Goal: Navigation & Orientation: Understand site structure

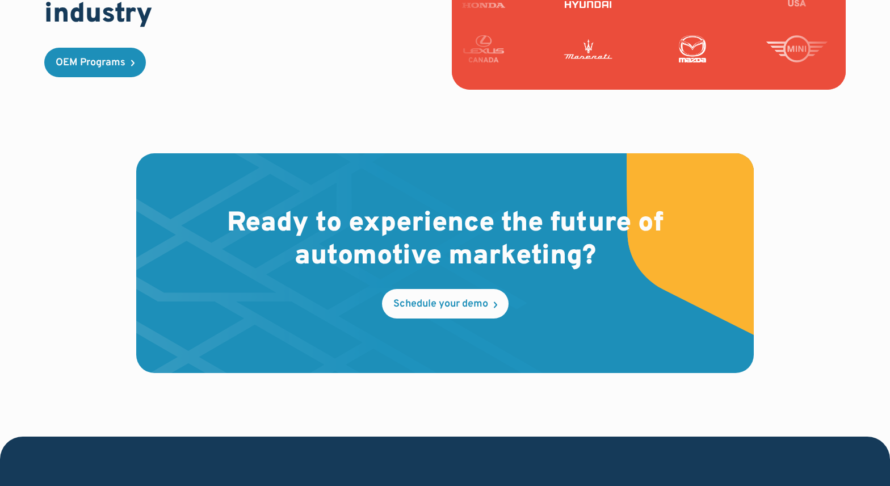
scroll to position [3217, 0]
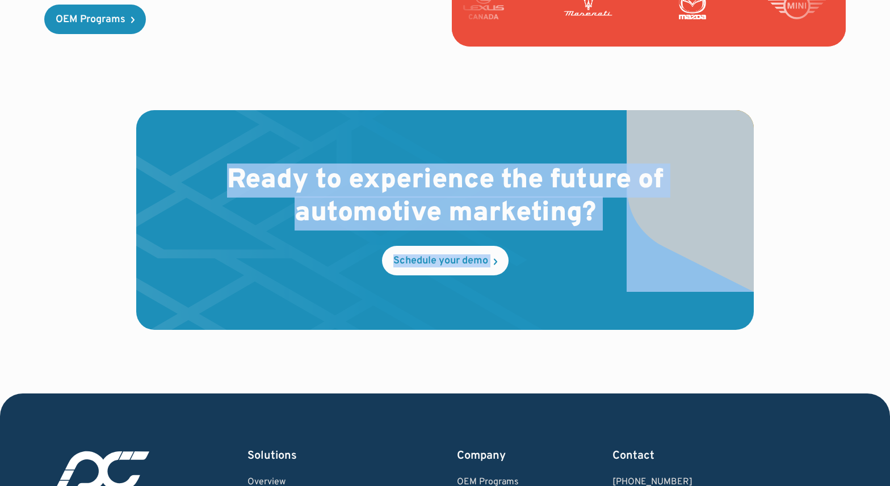
drag, startPoint x: 230, startPoint y: 179, endPoint x: 690, endPoint y: 210, distance: 461.4
click at [691, 210] on div "Ready to experience the future of automotive marketing? Schedule your demo" at bounding box center [445, 220] width 618 height 220
click at [690, 210] on img at bounding box center [690, 201] width 127 height 182
click at [523, 224] on h2 "Ready to experience the future of automotive marketing?" at bounding box center [445, 197] width 472 height 65
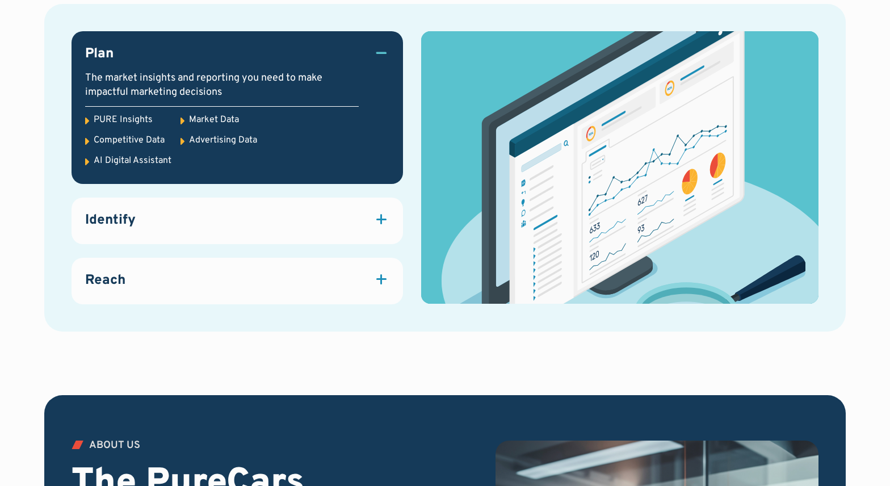
scroll to position [1592, 0]
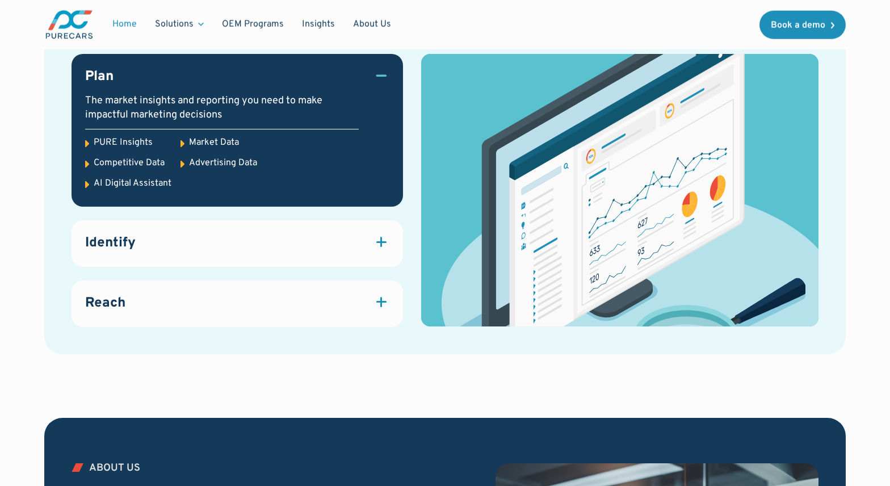
click at [370, 234] on div "Identify" at bounding box center [237, 243] width 304 height 19
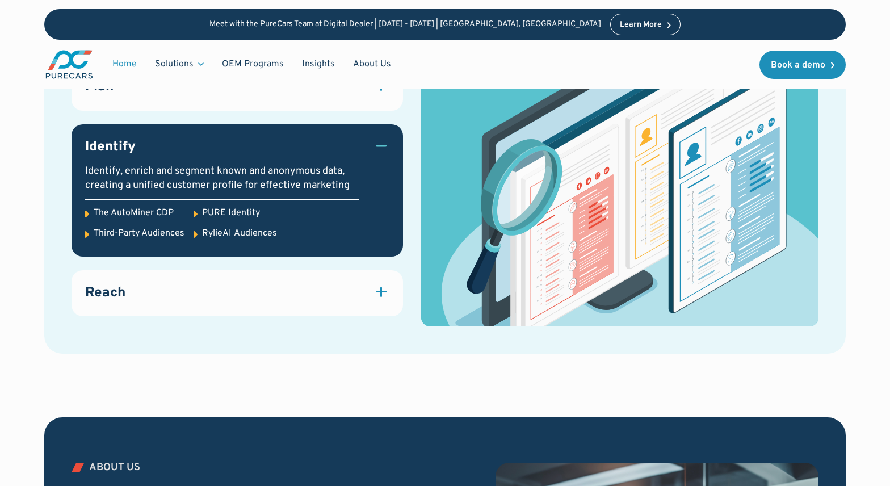
click at [360, 297] on div "Reach" at bounding box center [237, 293] width 304 height 19
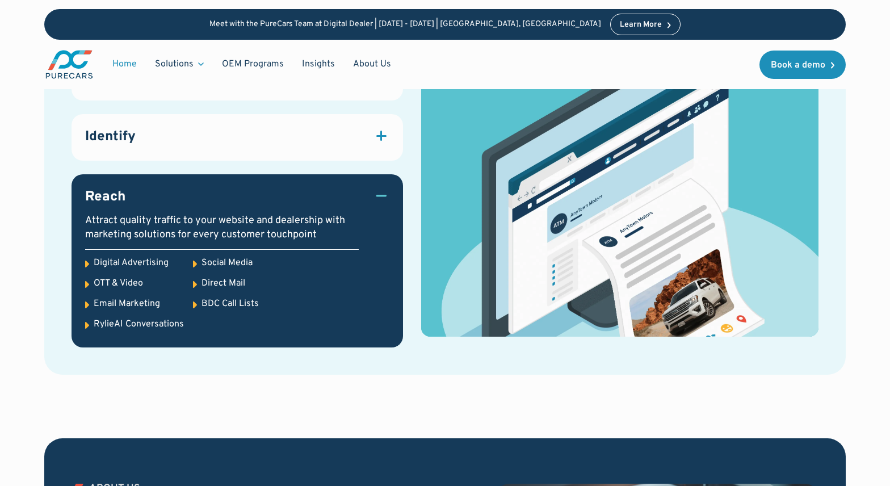
click at [372, 153] on link "Identify Identify, enrich and segment known and anonymous data, creating a unif…" at bounding box center [237, 137] width 331 height 47
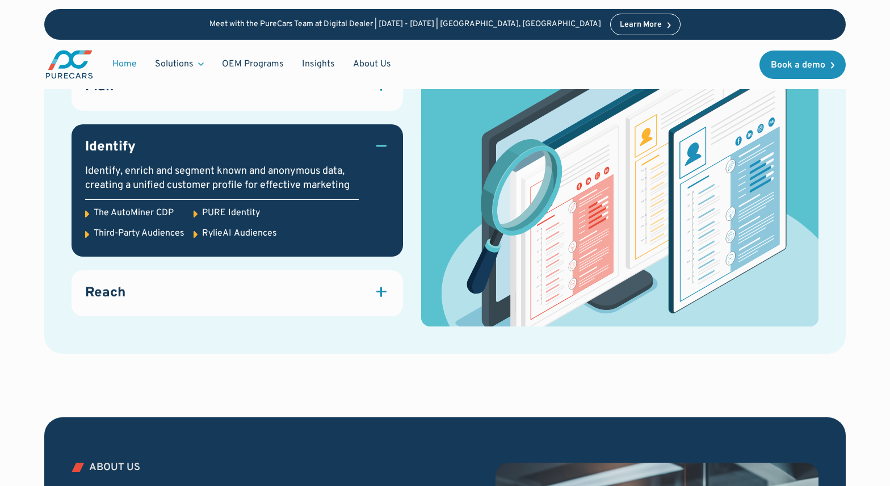
click at [361, 305] on link "Reach Attract quality traffic to your website and dealership with marketing sol…" at bounding box center [237, 293] width 331 height 47
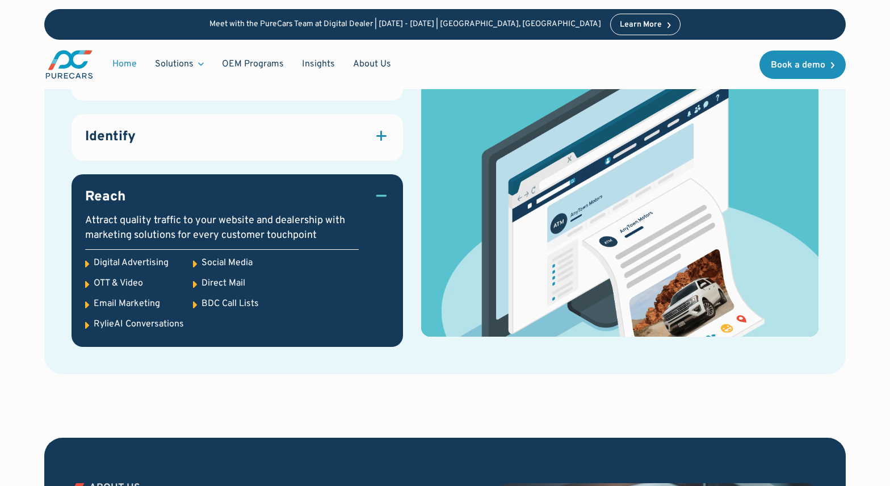
scroll to position [1613, 0]
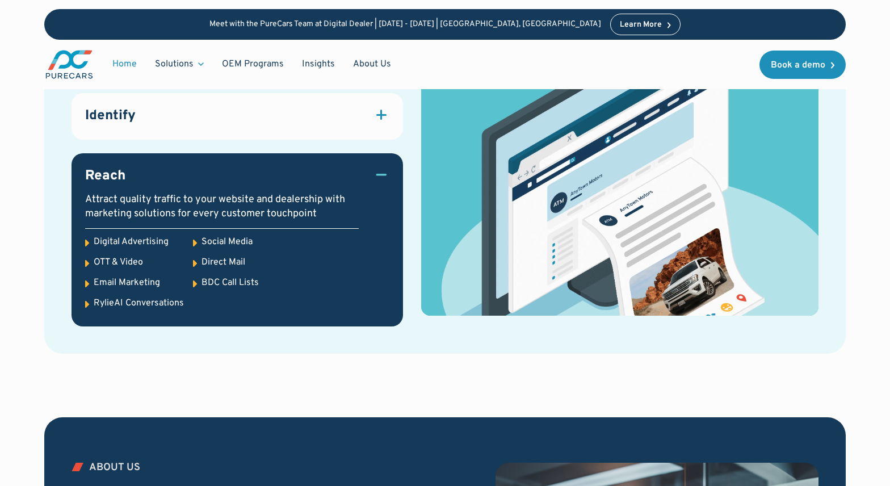
click at [117, 300] on div "RylieAI Conversations" at bounding box center [139, 303] width 90 height 12
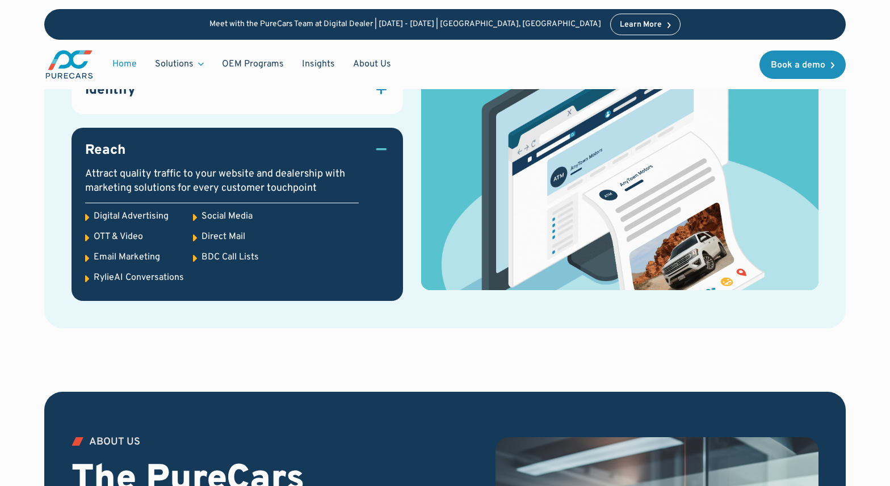
scroll to position [1641, 0]
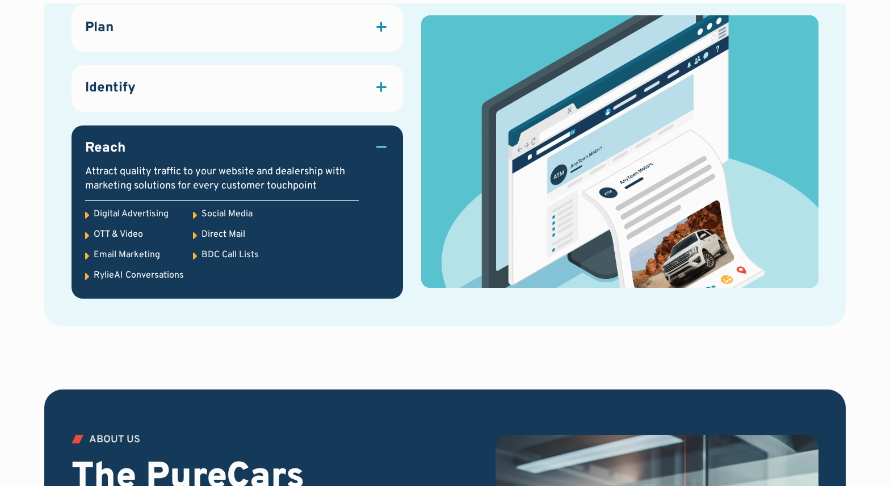
click at [128, 274] on div "RylieAI Conversations" at bounding box center [139, 275] width 90 height 12
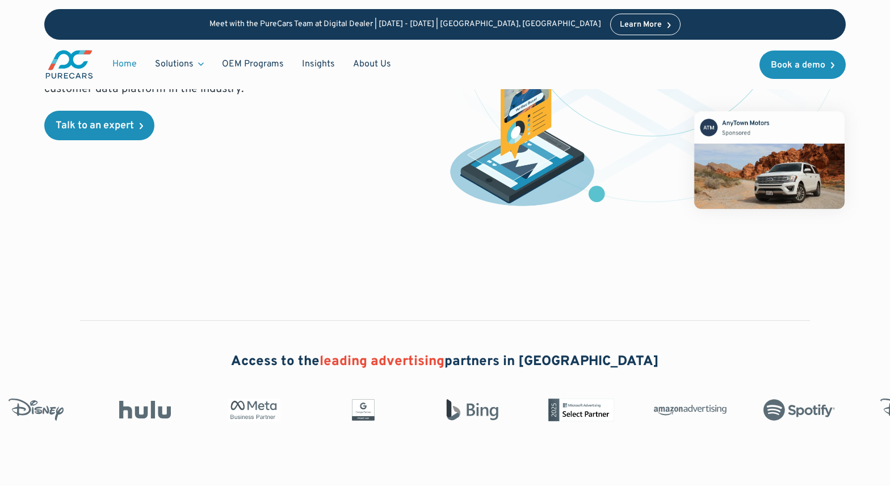
scroll to position [0, 0]
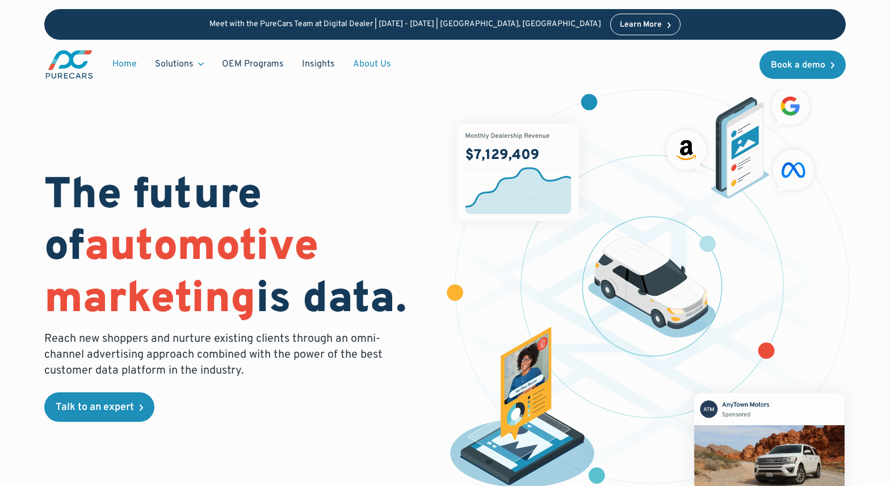
click at [363, 62] on link "About Us" at bounding box center [372, 64] width 56 height 22
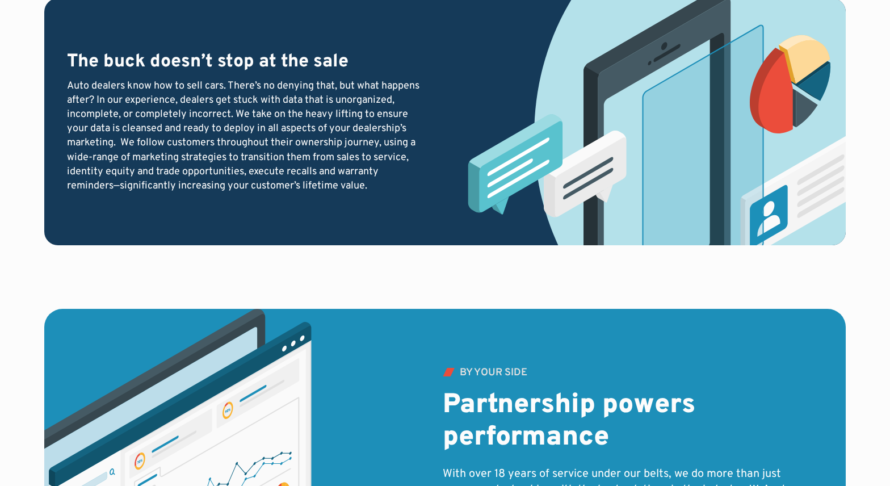
scroll to position [1750, 0]
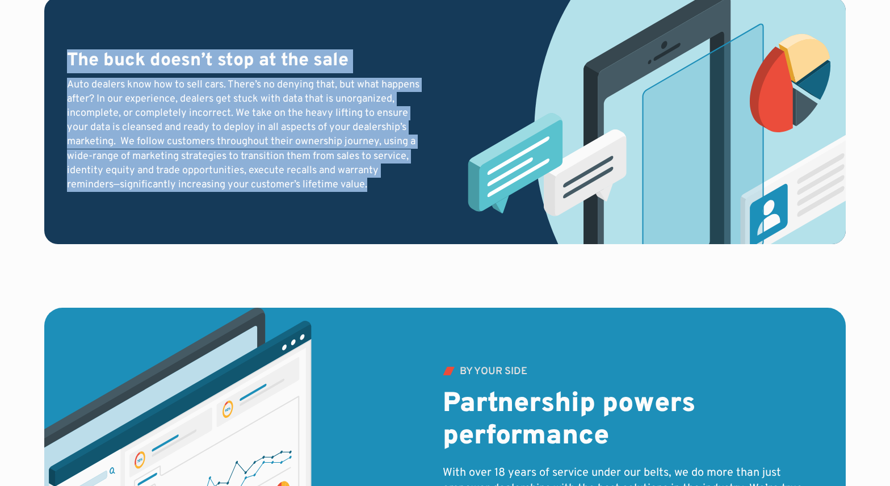
drag, startPoint x: 371, startPoint y: 186, endPoint x: 69, endPoint y: 63, distance: 326.7
click at [69, 63] on div "The buck doesn’t stop at the sale Auto dealers know how to sell cars. There’s n…" at bounding box center [247, 120] width 360 height 142
click at [69, 63] on h3 "The buck doesn’t stop at the sale" at bounding box center [247, 61] width 360 height 24
drag, startPoint x: 70, startPoint y: 58, endPoint x: 370, endPoint y: 191, distance: 327.9
click at [371, 191] on div "The buck doesn’t stop at the sale Auto dealers know how to sell cars. There’s n…" at bounding box center [247, 120] width 360 height 142
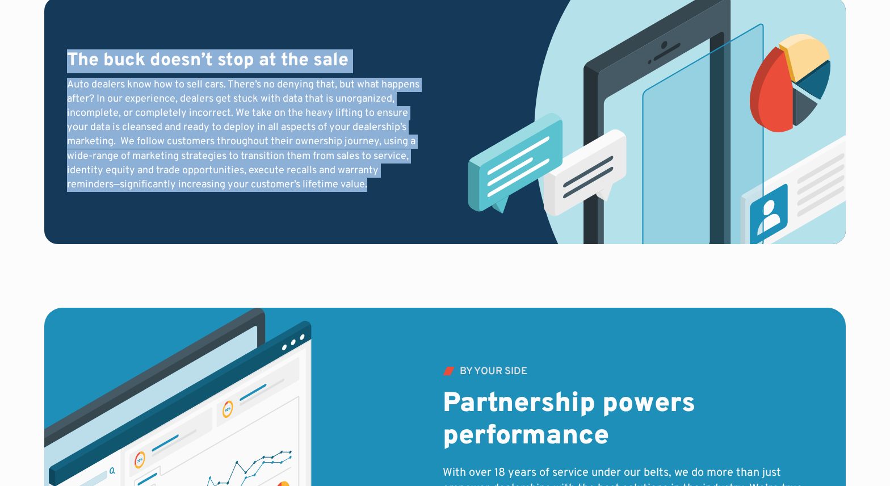
click at [370, 191] on div "Auto dealers know how to sell cars. There’s no denying that, but what happens a…" at bounding box center [247, 135] width 360 height 115
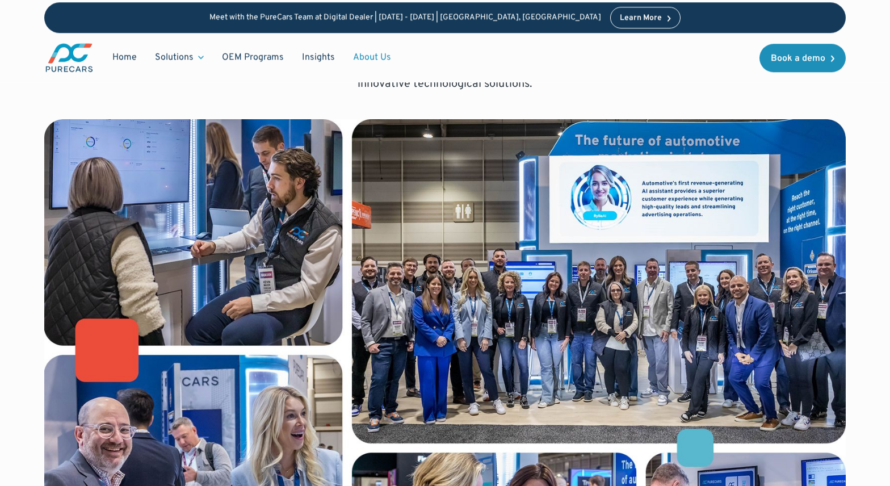
scroll to position [0, 0]
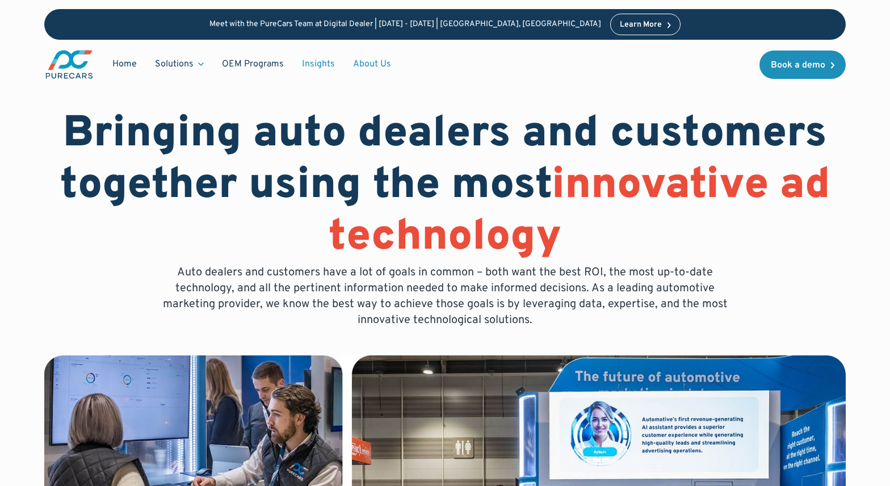
click at [309, 65] on link "Insights" at bounding box center [318, 64] width 51 height 22
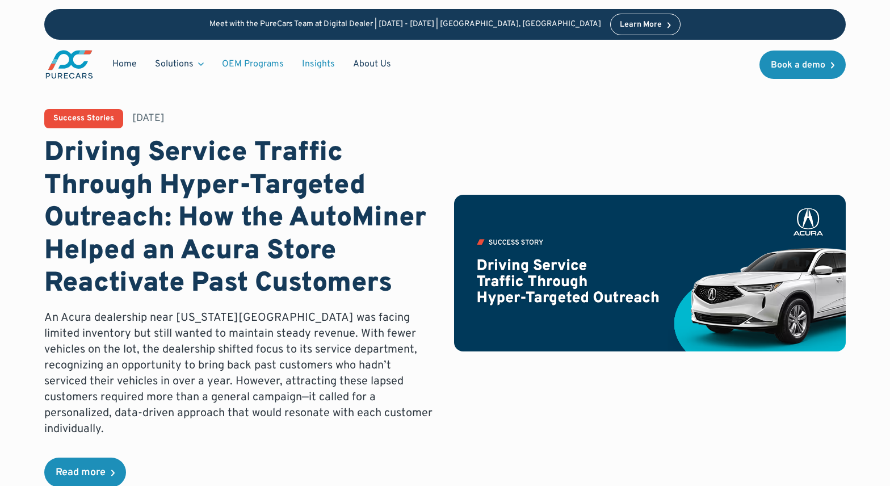
click at [258, 67] on link "OEM Programs" at bounding box center [253, 64] width 80 height 22
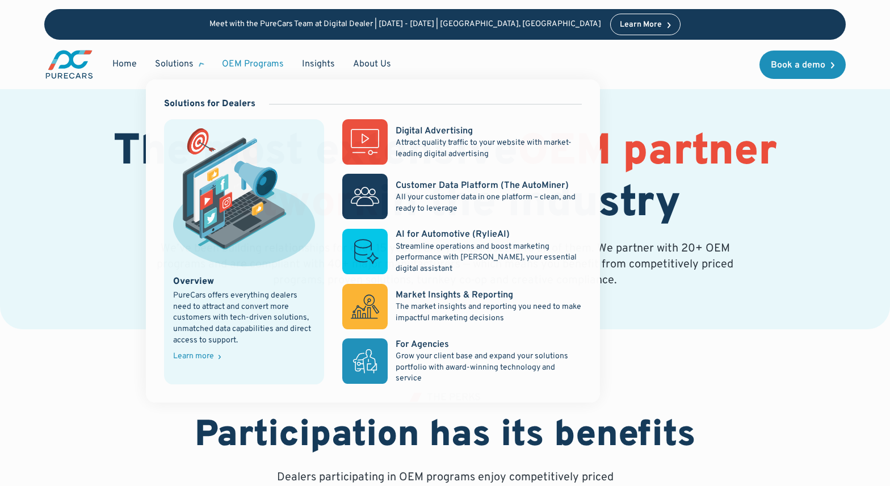
click at [175, 66] on div "Solutions" at bounding box center [174, 64] width 39 height 12
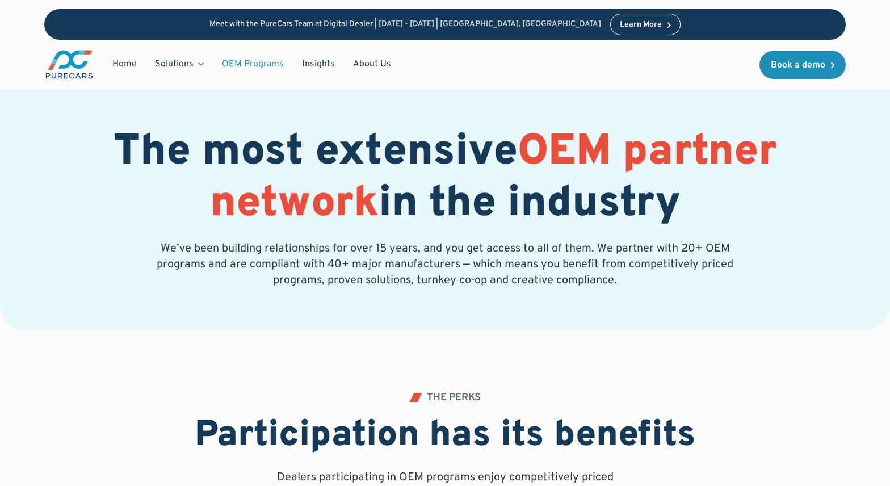
click at [175, 66] on div "Solutions" at bounding box center [174, 64] width 39 height 12
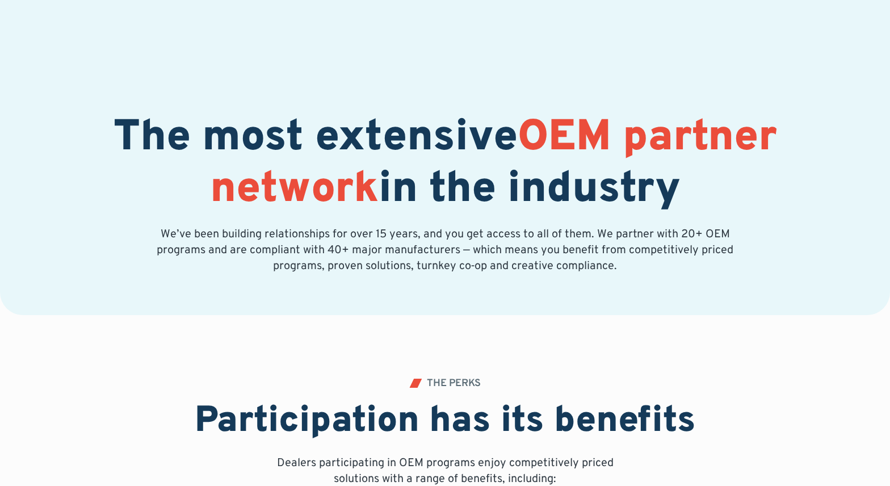
scroll to position [9, 0]
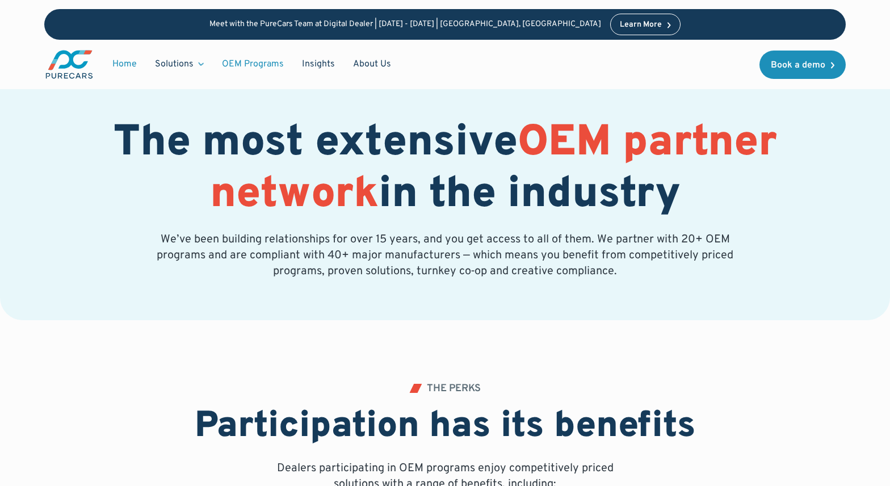
click at [139, 73] on link "Home" at bounding box center [124, 64] width 43 height 22
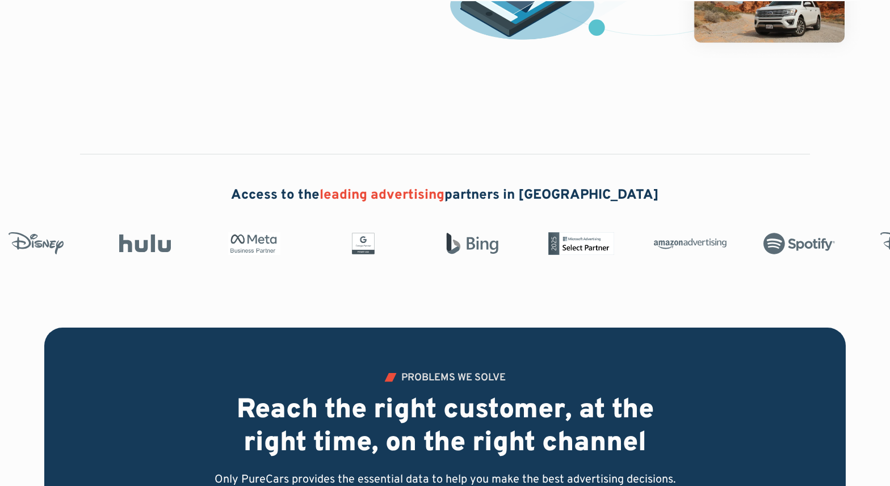
scroll to position [506, 0]
